Goal: Task Accomplishment & Management: Use online tool/utility

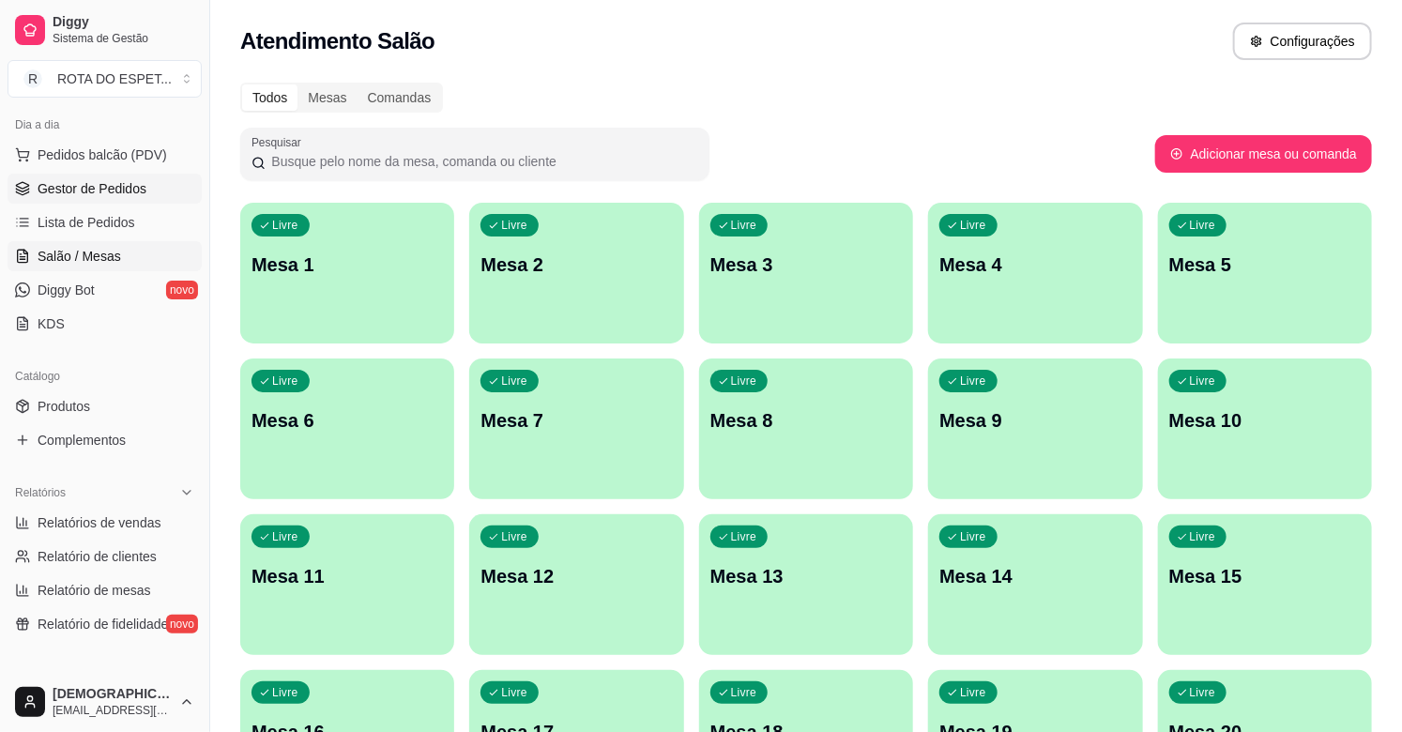
click at [104, 194] on span "Gestor de Pedidos" at bounding box center [92, 188] width 109 height 19
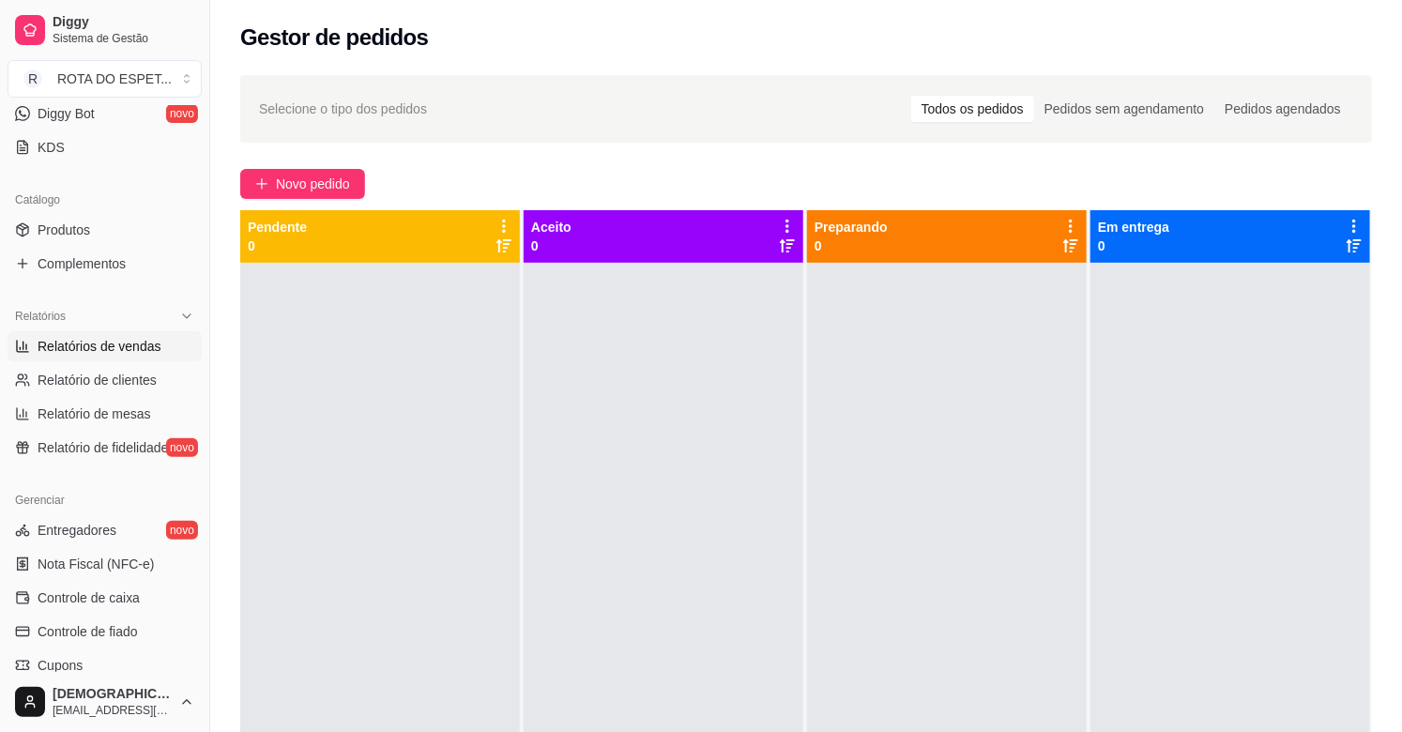
scroll to position [417, 0]
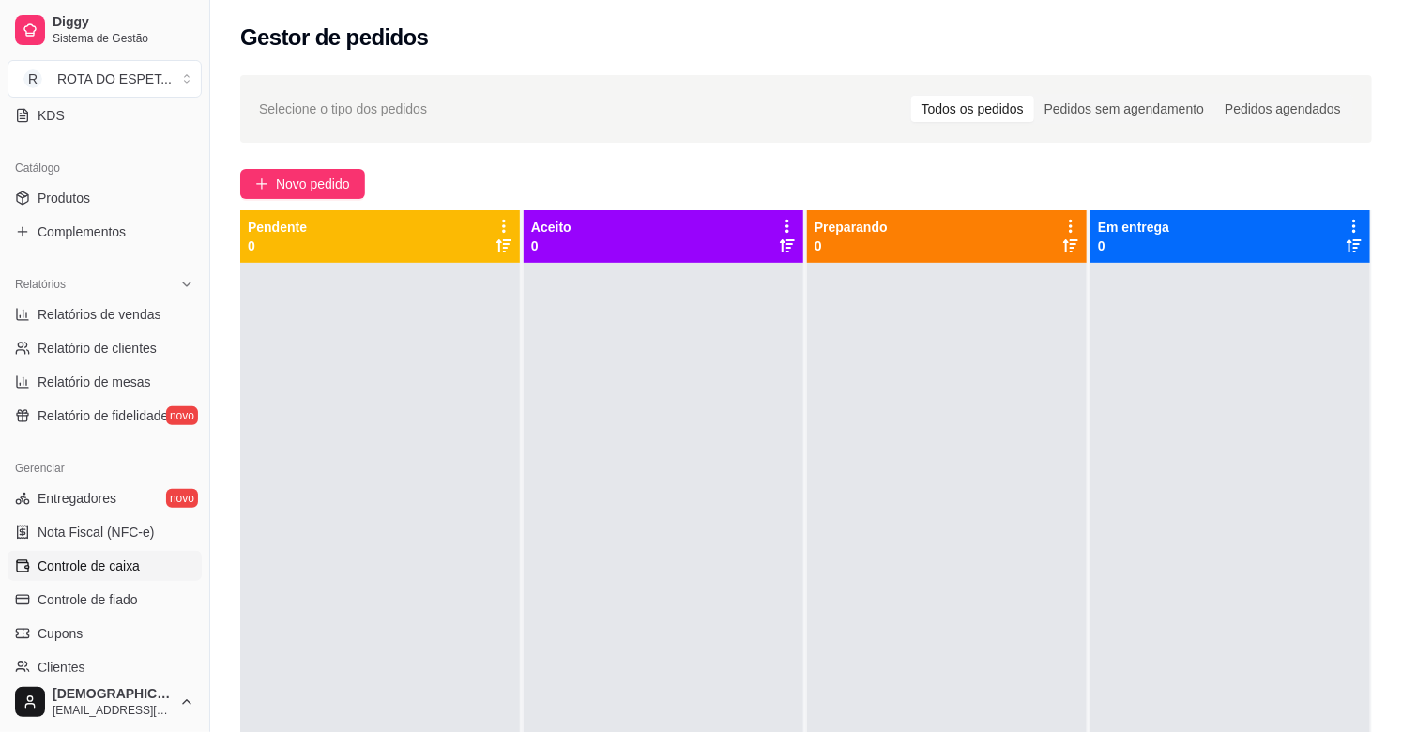
click at [110, 570] on span "Controle de caixa" at bounding box center [89, 565] width 102 height 19
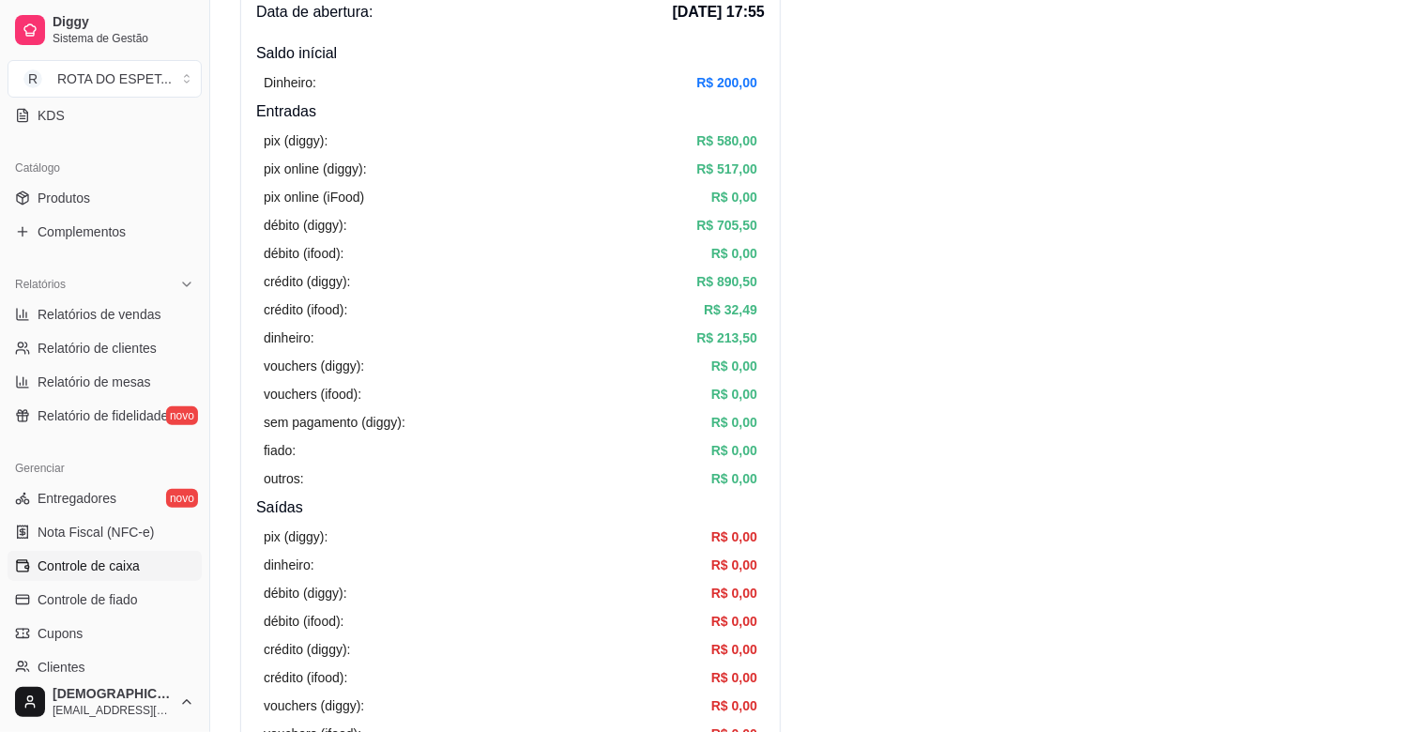
scroll to position [104, 0]
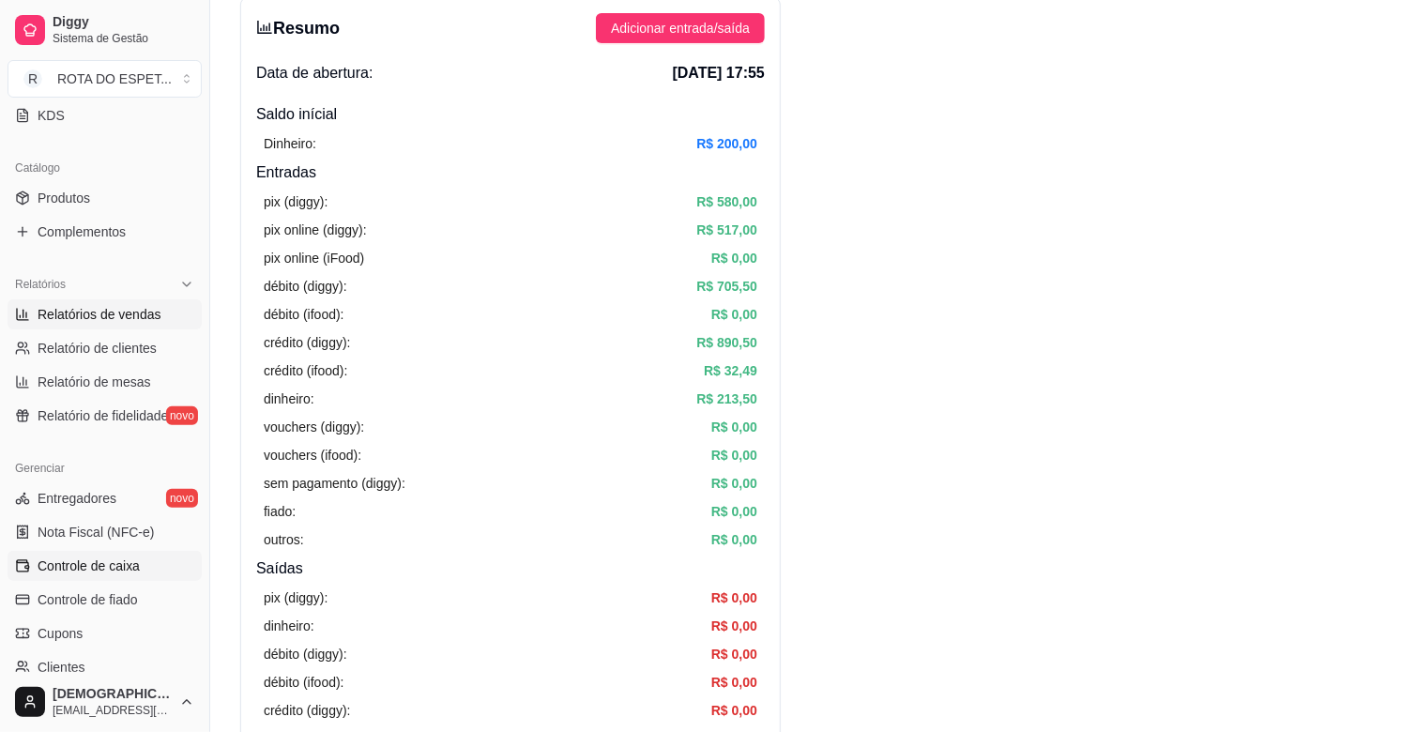
click at [69, 305] on span "Relatórios de vendas" at bounding box center [100, 314] width 124 height 19
select select "ALL"
select select "0"
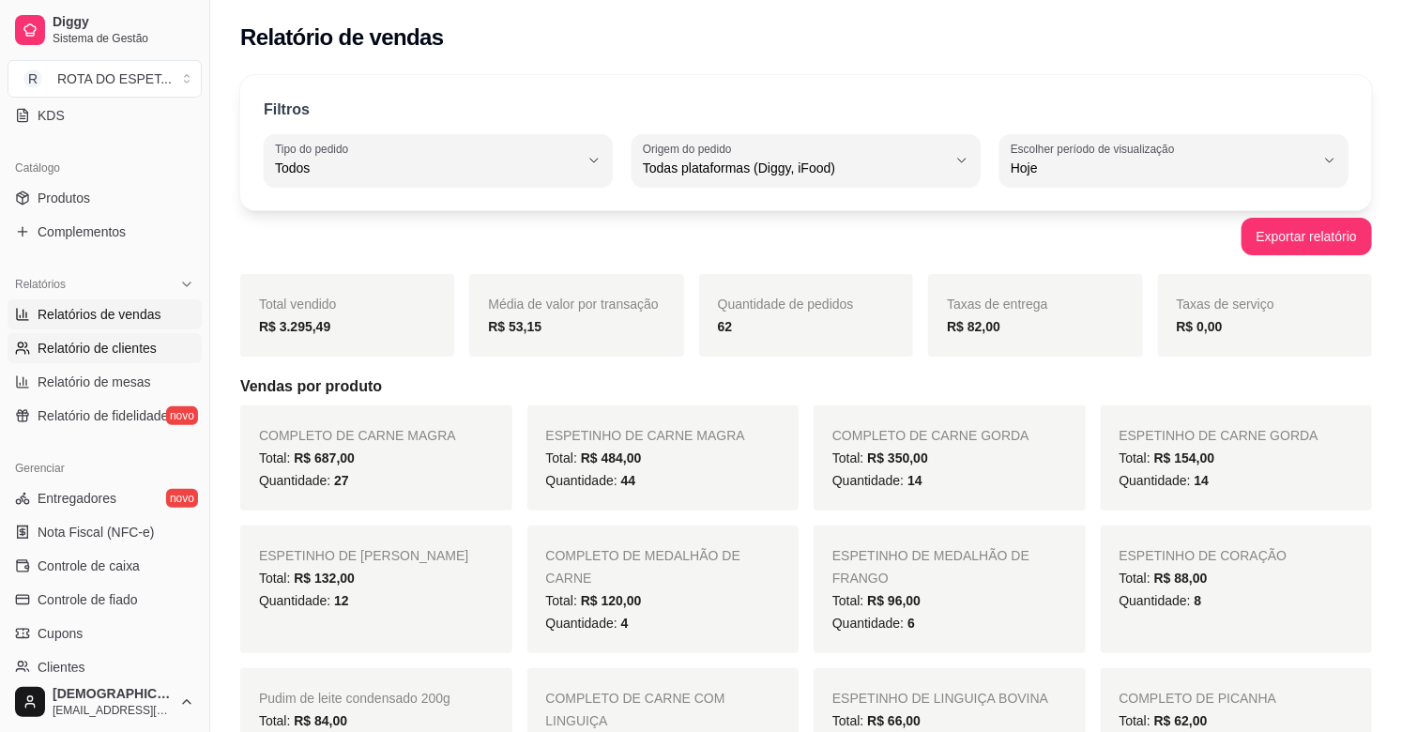
click at [117, 354] on span "Relatório de clientes" at bounding box center [97, 348] width 119 height 19
select select "30"
select select "HIGHEST_TOTAL_SPENT_WITH_ORDERS"
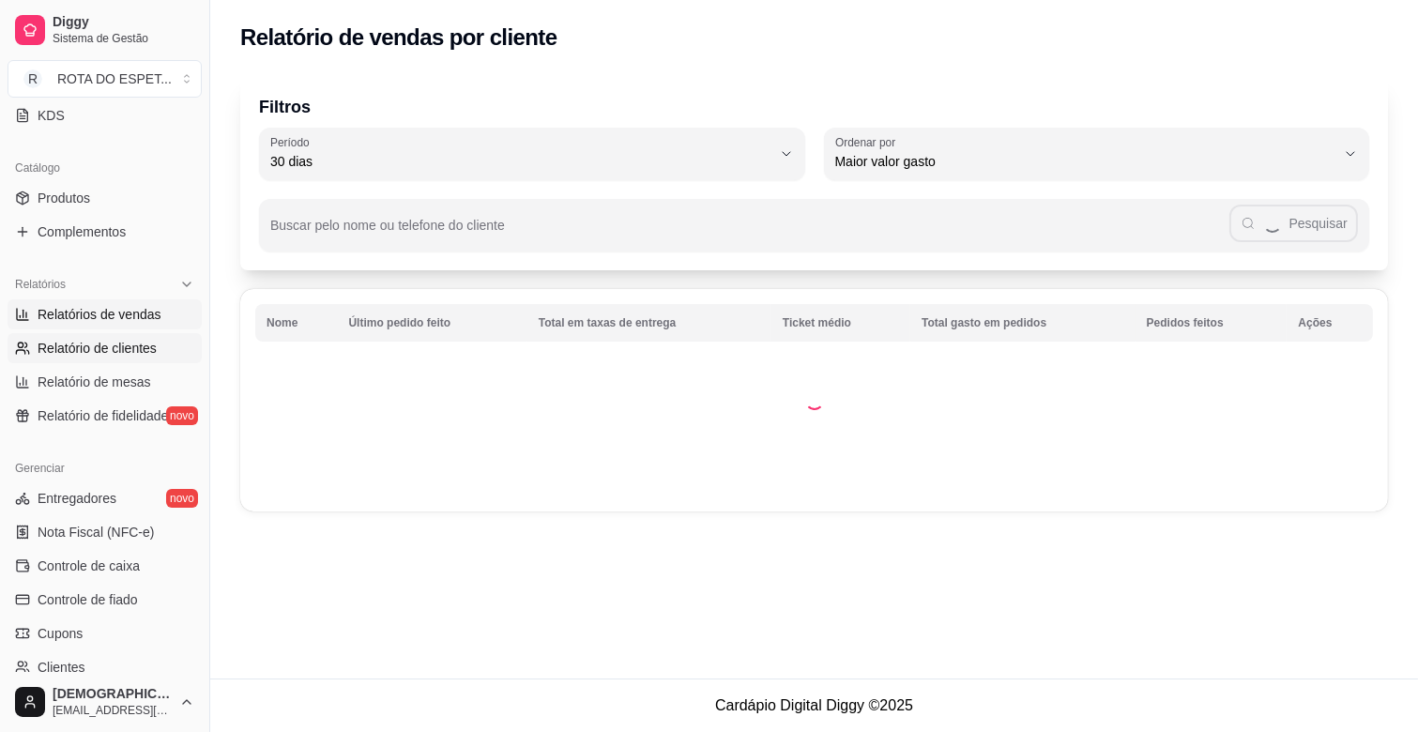
click at [129, 312] on span "Relatórios de vendas" at bounding box center [100, 314] width 124 height 19
select select "ALL"
select select "0"
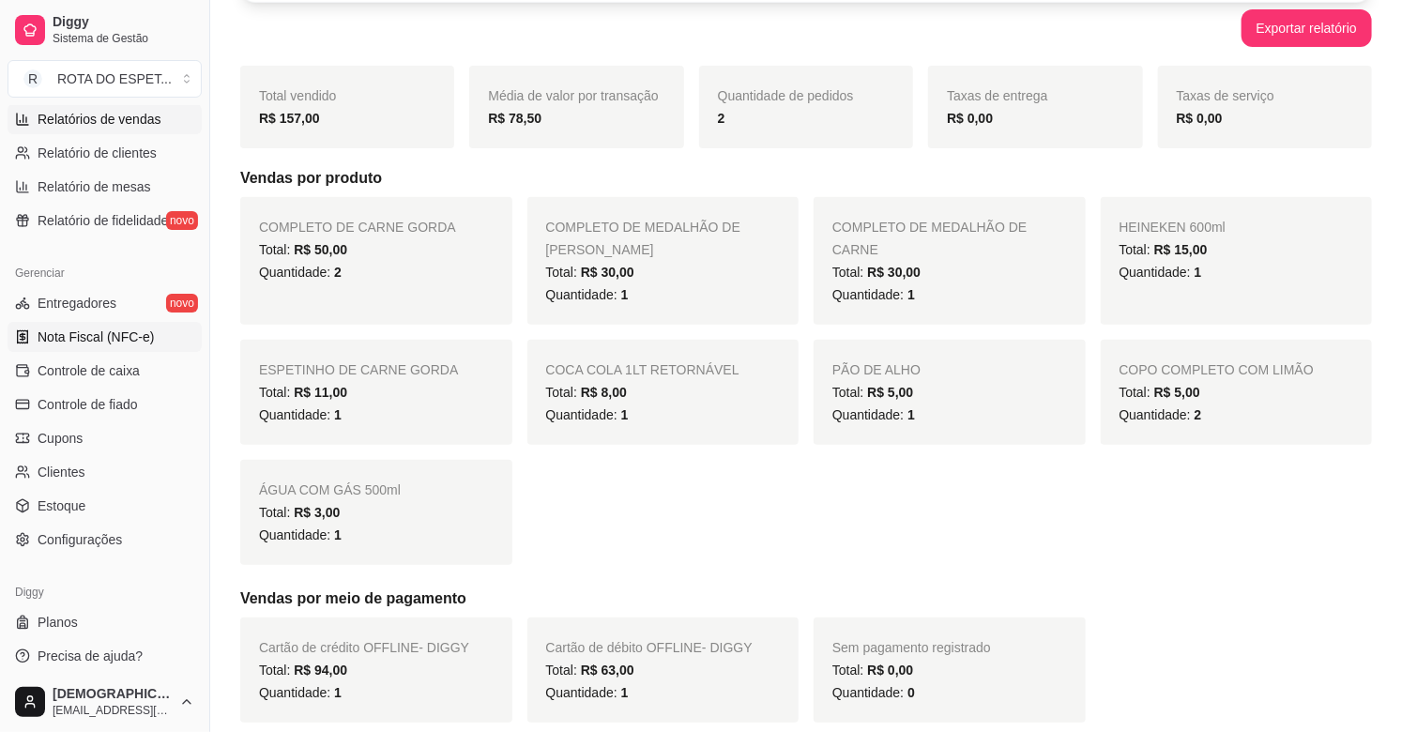
scroll to position [617, 0]
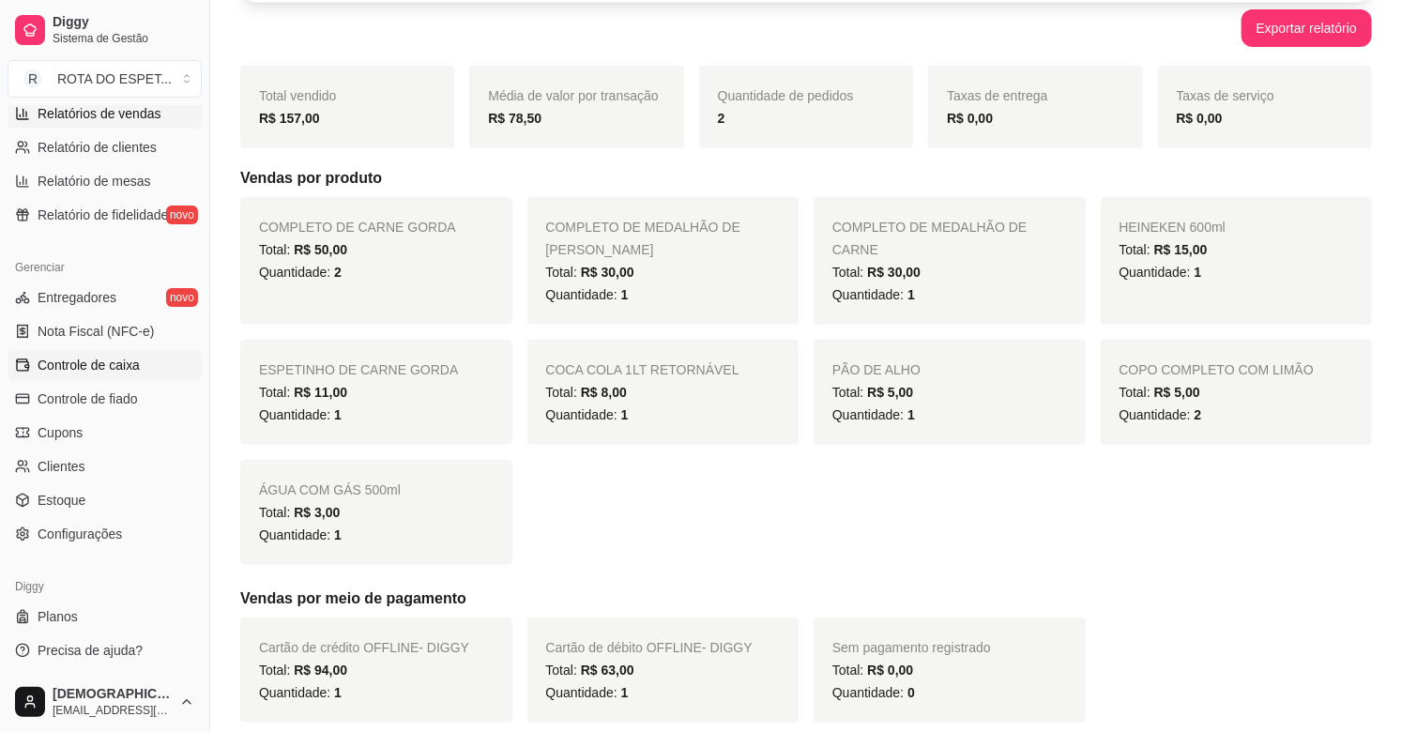
click at [108, 364] on span "Controle de caixa" at bounding box center [89, 365] width 102 height 19
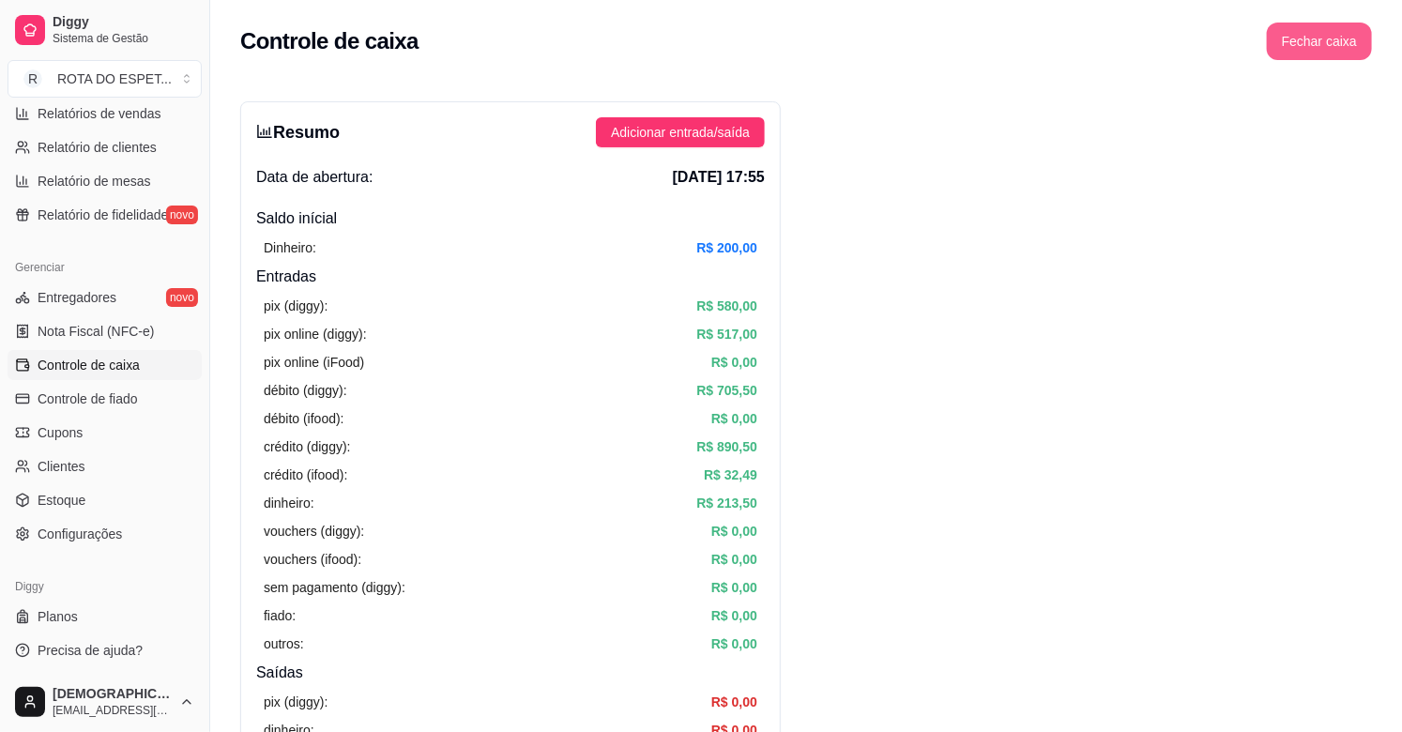
click at [1316, 38] on button "Fechar caixa" at bounding box center [1319, 42] width 105 height 38
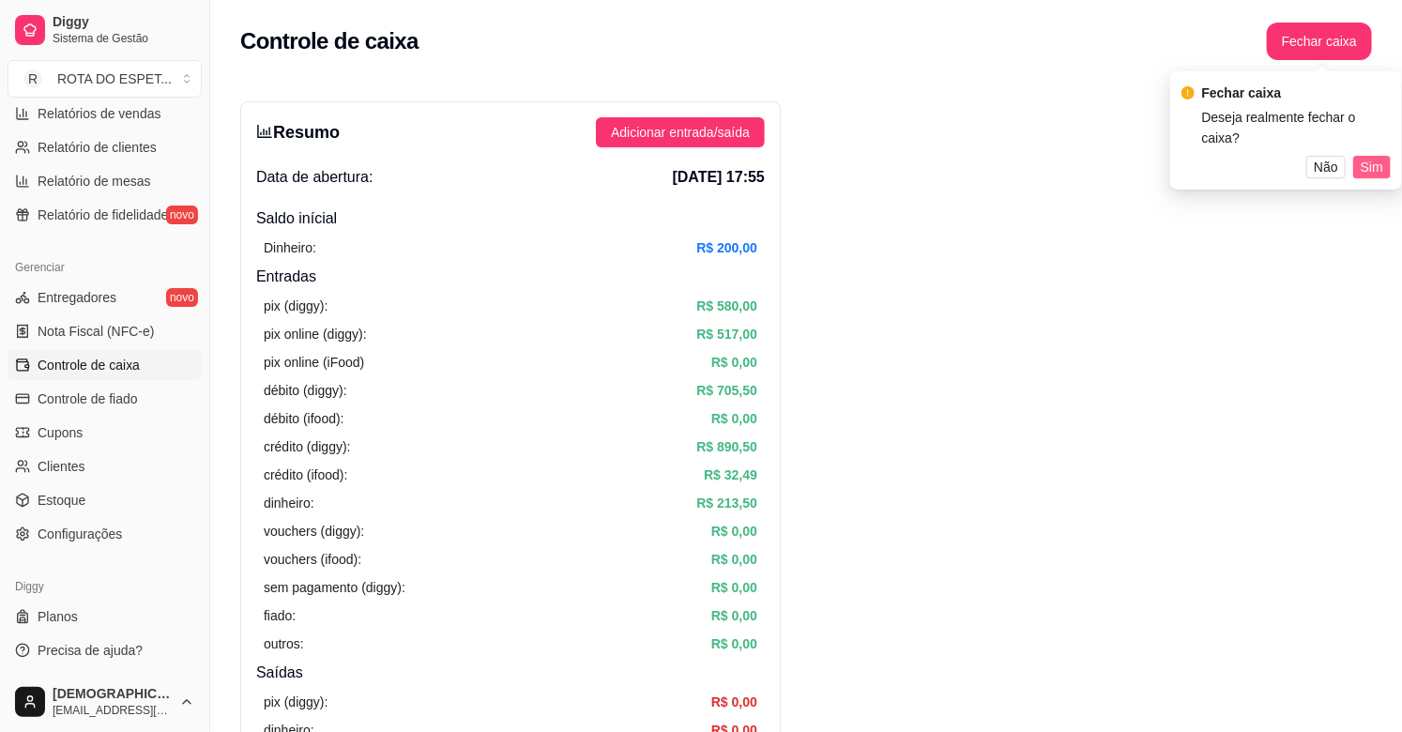
click at [1380, 157] on span "Sim" at bounding box center [1372, 167] width 23 height 21
